Goal: Task Accomplishment & Management: Use online tool/utility

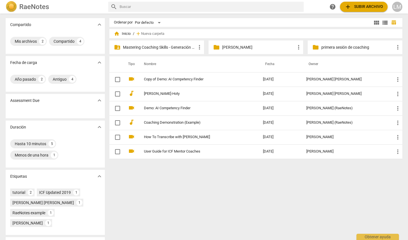
click at [179, 46] on p "Mastering Coaching Skills - Generación 31" at bounding box center [159, 47] width 73 height 6
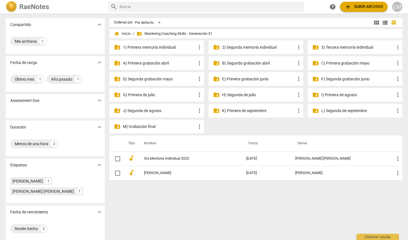
click at [332, 108] on p "L) Segunda de septiembre" at bounding box center [357, 111] width 73 height 6
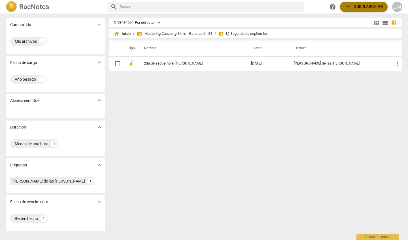
click at [367, 7] on span "add Subir archivo" at bounding box center [363, 6] width 39 height 7
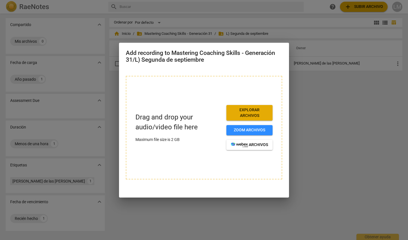
click at [248, 113] on span "Explorar archivos" at bounding box center [249, 112] width 37 height 11
click at [247, 113] on span "Explorar archivos" at bounding box center [249, 112] width 37 height 11
click at [311, 122] on div at bounding box center [204, 120] width 408 height 240
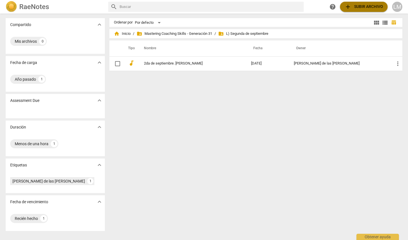
click at [352, 7] on span "add Subir archivo" at bounding box center [363, 6] width 39 height 7
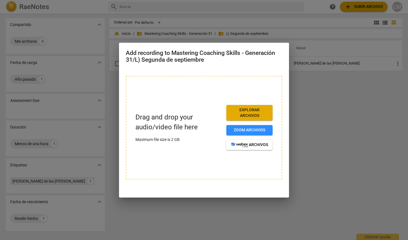
click at [266, 111] on span "Explorar archivos" at bounding box center [249, 112] width 37 height 11
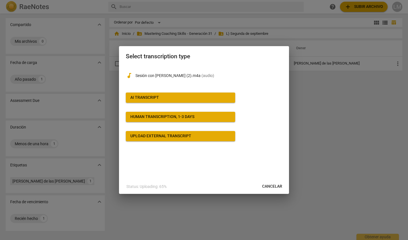
click at [159, 97] on span "AI Transcript" at bounding box center [180, 98] width 100 height 6
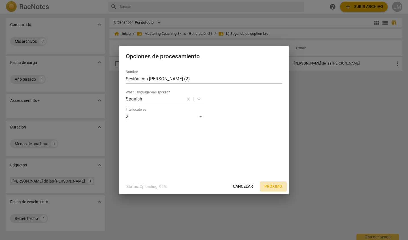
click at [271, 186] on span "Próximo" at bounding box center [273, 187] width 18 height 6
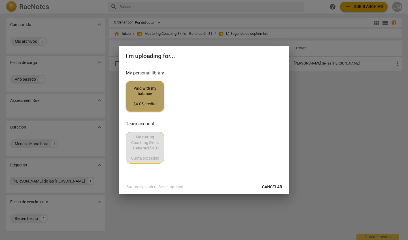
click at [144, 95] on span "Paid with my balance $4.05 credits" at bounding box center [145, 96] width 29 height 21
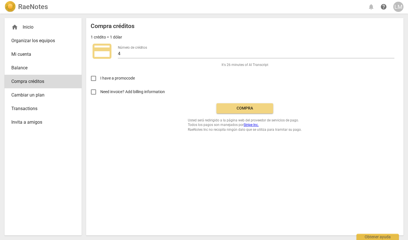
click at [250, 106] on span "Compra" at bounding box center [245, 109] width 48 height 6
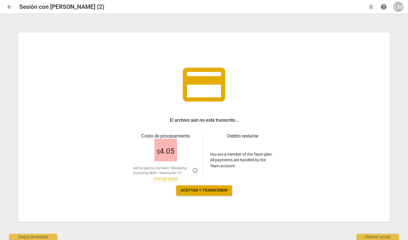
click at [214, 191] on span "Aceptar y transcribir" at bounding box center [204, 191] width 47 height 6
click at [110, 8] on span "edit" at bounding box center [113, 6] width 7 height 7
click at [217, 191] on span "Aceptar y transcribir" at bounding box center [204, 191] width 47 height 6
click at [110, 6] on span "edit" at bounding box center [113, 6] width 7 height 7
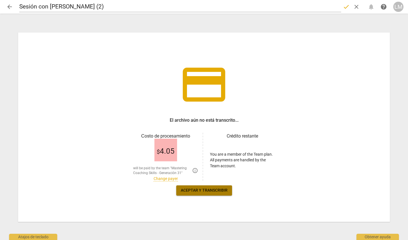
click at [206, 189] on span "Aceptar y transcribir" at bounding box center [204, 191] width 47 height 6
click at [207, 192] on span "Aceptar y transcribir" at bounding box center [204, 191] width 47 height 6
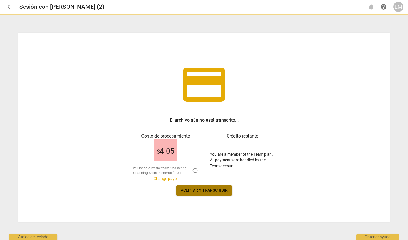
click at [207, 191] on span "Aceptar y transcribir" at bounding box center [204, 191] width 47 height 6
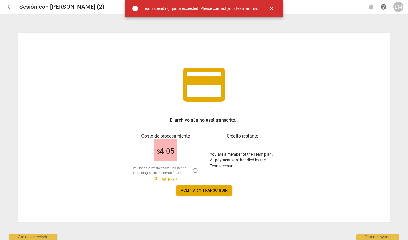
click at [232, 10] on div "Team spending quota exceeded. Please contact your team admin." at bounding box center [200, 9] width 115 height 6
click at [273, 7] on span "close" at bounding box center [271, 8] width 7 height 7
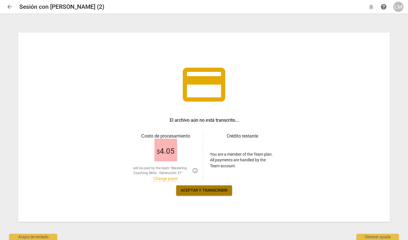
click at [198, 194] on button "Aceptar y transcribir" at bounding box center [204, 190] width 56 height 10
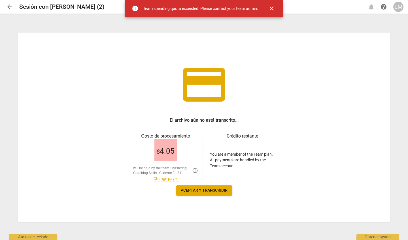
click at [166, 158] on div "$ 4.05" at bounding box center [165, 150] width 23 height 23
click at [393, 235] on div "Obtener ayuda" at bounding box center [377, 235] width 42 height 9
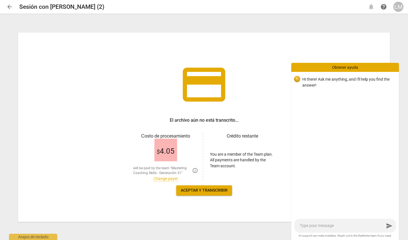
click at [355, 62] on div "credit_card El archivo aún no está transcrito... Сosto de procesamiento $ 4.05 …" at bounding box center [203, 127] width 371 height 189
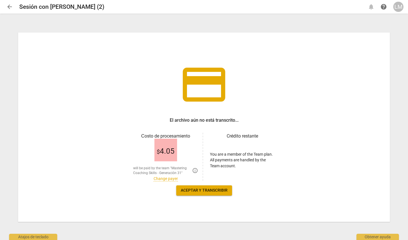
click at [210, 184] on div "credit_card El archivo aún no está transcrito... Сosto de procesamiento $ 4.05 …" at bounding box center [203, 127] width 371 height 189
click at [183, 117] on h3 "El archivo aún no está transcrito..." at bounding box center [204, 120] width 69 height 7
click at [168, 153] on span "$ 4.05" at bounding box center [166, 151] width 18 height 8
click at [170, 179] on link "Change payer" at bounding box center [165, 178] width 24 height 5
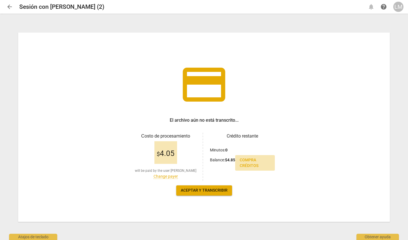
click at [250, 163] on span "Compra créditos" at bounding box center [254, 162] width 31 height 11
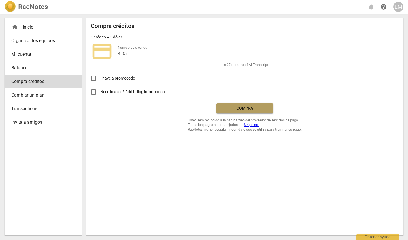
click at [251, 107] on span "Compra" at bounding box center [245, 109] width 48 height 6
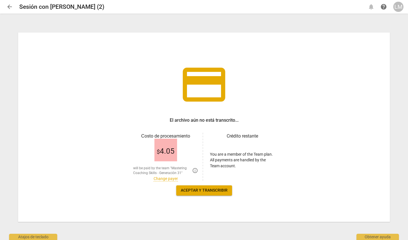
click at [172, 149] on span "$ 4.05" at bounding box center [166, 151] width 18 height 8
click at [185, 191] on span "Aceptar y transcribir" at bounding box center [204, 191] width 47 height 6
click at [184, 191] on span "Aceptar y transcribir" at bounding box center [204, 191] width 47 height 6
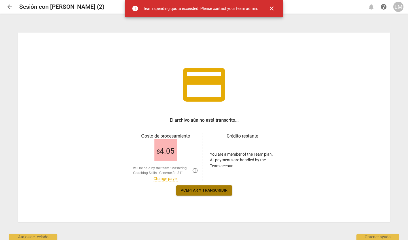
click at [184, 191] on span "Aceptar y transcribir" at bounding box center [204, 191] width 47 height 6
click at [198, 121] on h3 "El archivo aún no está transcrito..." at bounding box center [204, 120] width 69 height 7
click at [199, 92] on span "credit_card" at bounding box center [203, 84] width 51 height 51
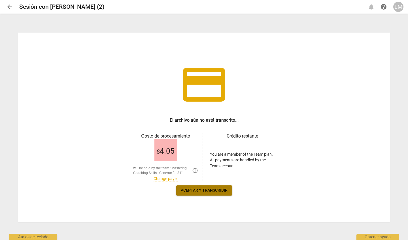
click at [223, 190] on span "Aceptar y transcribir" at bounding box center [204, 191] width 47 height 6
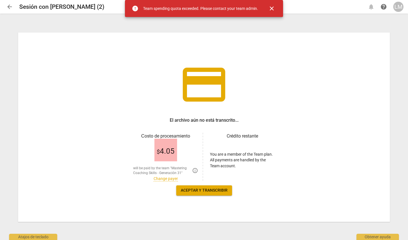
click at [206, 122] on h3 "El archivo aún no está transcrito..." at bounding box center [204, 120] width 69 height 7
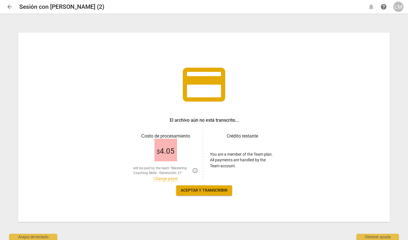
click at [215, 122] on h3 "El archivo aún no está transcrito..." at bounding box center [204, 120] width 69 height 7
click at [209, 192] on span "Aceptar y transcribir" at bounding box center [204, 191] width 47 height 6
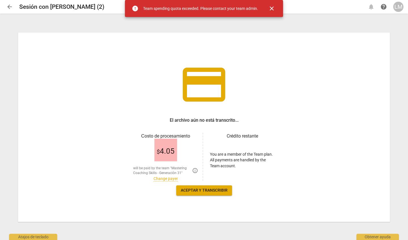
click at [168, 152] on span "$ 4.05" at bounding box center [166, 151] width 18 height 8
click at [170, 178] on link "Change payer" at bounding box center [165, 178] width 24 height 5
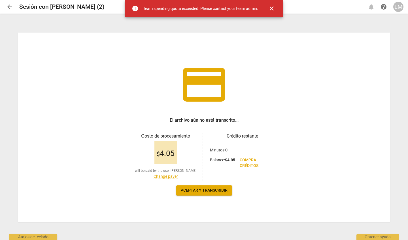
click at [170, 178] on link "Change payer" at bounding box center [165, 176] width 24 height 5
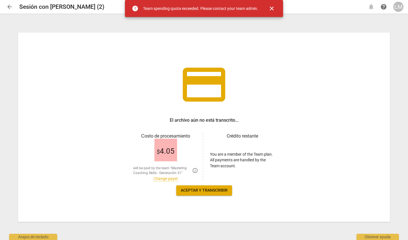
click at [170, 178] on link "Change payer" at bounding box center [165, 178] width 24 height 5
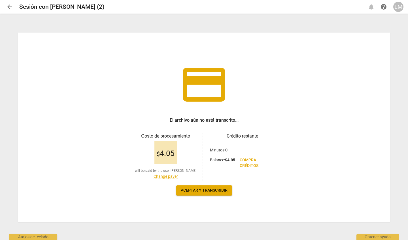
click at [220, 190] on span "Aceptar y transcribir" at bounding box center [204, 191] width 47 height 6
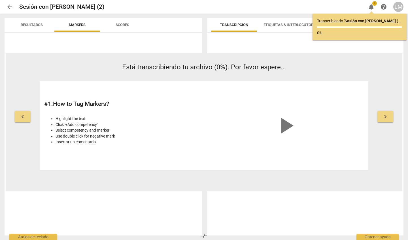
click at [282, 126] on span "play_arrow" at bounding box center [285, 125] width 27 height 27
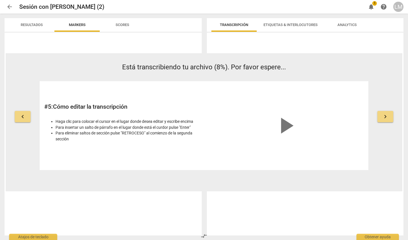
click at [283, 124] on span "play_arrow" at bounding box center [285, 125] width 27 height 27
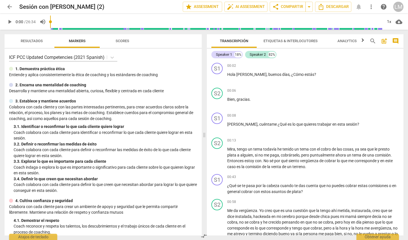
click at [11, 7] on span "arrow_back" at bounding box center [9, 6] width 7 height 7
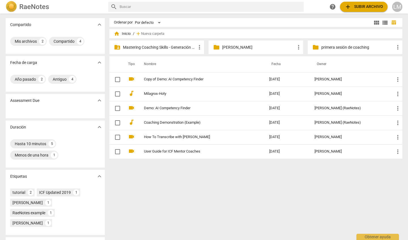
click at [153, 46] on p "Mastering Coaching Skills - Generación 31" at bounding box center [159, 47] width 73 height 6
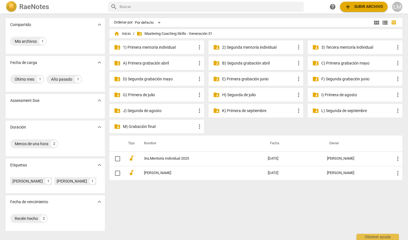
click at [337, 110] on p "L) Segunda de septiembre" at bounding box center [357, 111] width 73 height 6
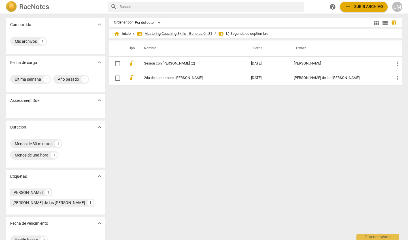
click at [190, 32] on span "folder_shared Mastering Coaching Skills - Generación 31" at bounding box center [174, 34] width 76 height 6
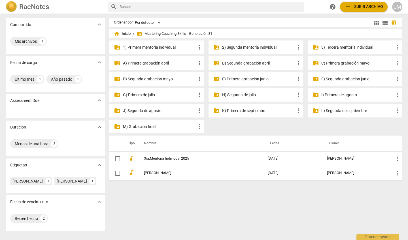
click at [331, 110] on p "L) Segunda de septiembre" at bounding box center [357, 111] width 73 height 6
